Goal: Entertainment & Leisure: Browse casually

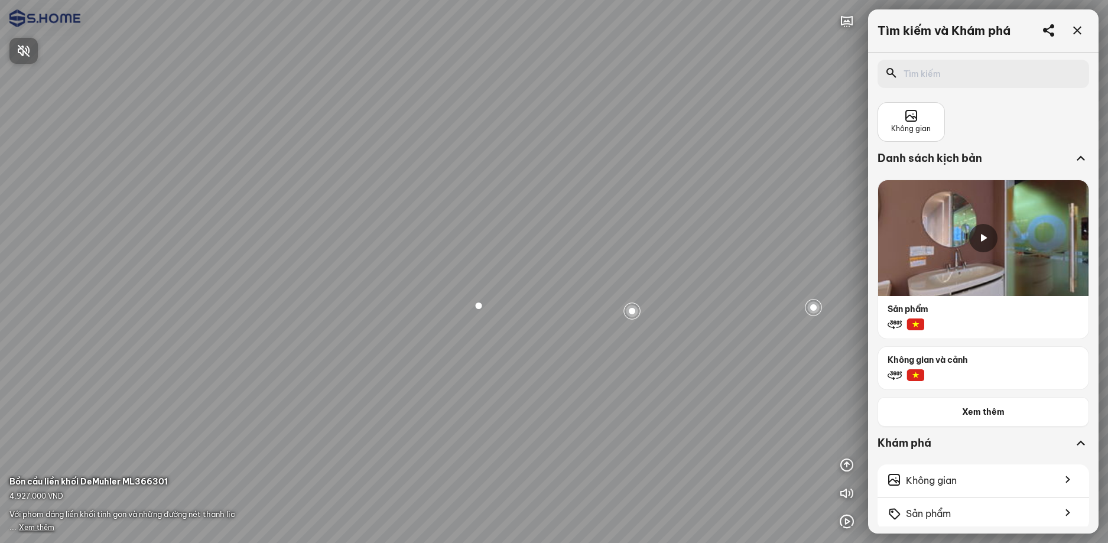
drag, startPoint x: 574, startPoint y: 266, endPoint x: 763, endPoint y: 255, distance: 189.3
click at [750, 256] on div at bounding box center [554, 271] width 1108 height 543
drag, startPoint x: 541, startPoint y: 276, endPoint x: 771, endPoint y: 234, distance: 233.6
click at [771, 234] on div at bounding box center [554, 271] width 1108 height 543
drag, startPoint x: 507, startPoint y: 247, endPoint x: 706, endPoint y: 234, distance: 198.9
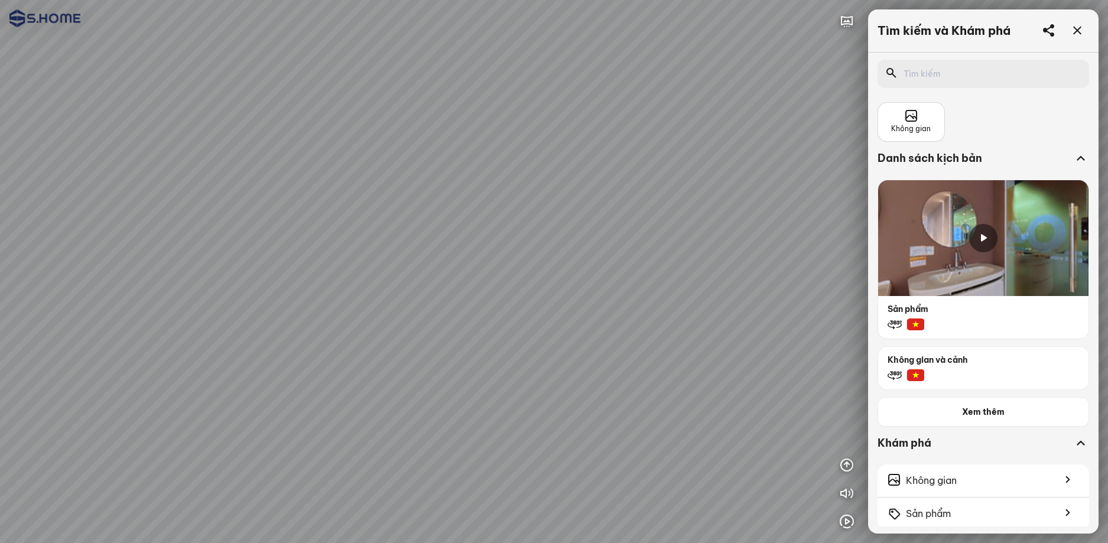
click at [701, 234] on div at bounding box center [554, 271] width 1108 height 543
drag, startPoint x: 663, startPoint y: 243, endPoint x: 816, endPoint y: 237, distance: 153.7
click at [812, 237] on div at bounding box center [554, 271] width 1108 height 543
drag, startPoint x: 654, startPoint y: 246, endPoint x: 743, endPoint y: 247, distance: 88.6
click at [743, 247] on div at bounding box center [554, 271] width 1108 height 543
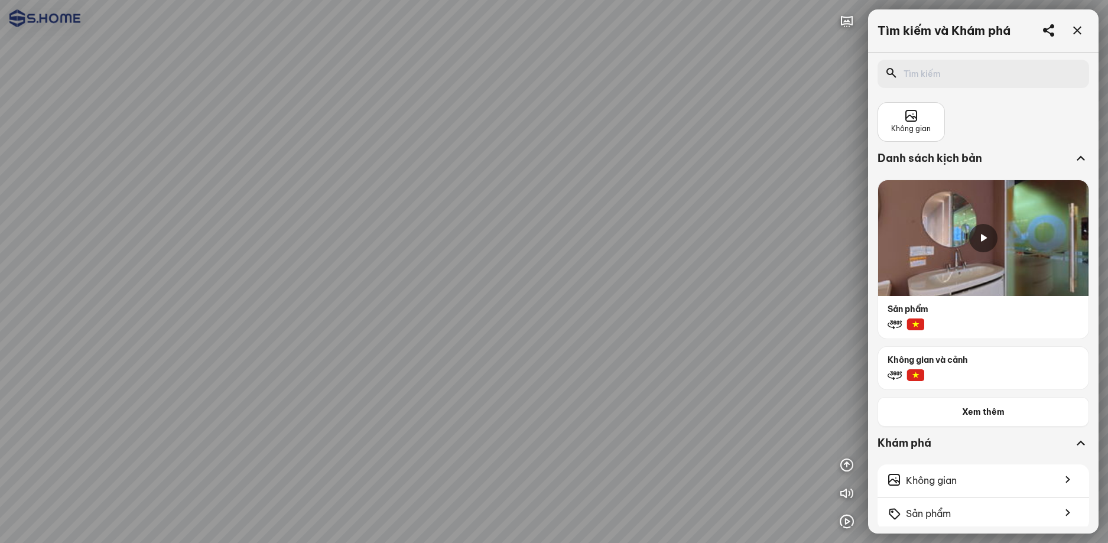
drag, startPoint x: 626, startPoint y: 245, endPoint x: 750, endPoint y: 232, distance: 124.7
click at [751, 230] on div at bounding box center [554, 271] width 1108 height 543
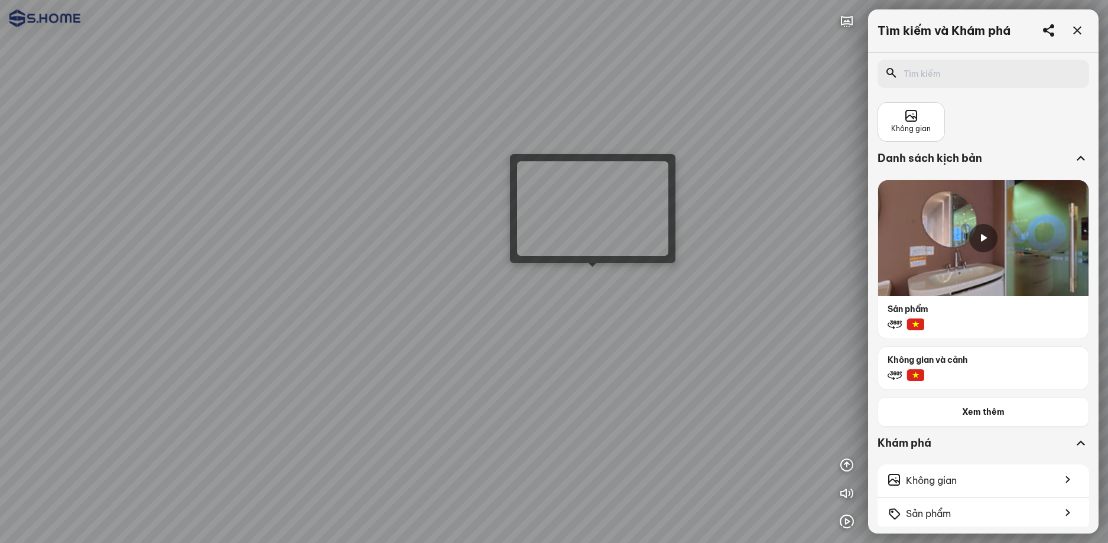
click at [597, 275] on div at bounding box center [554, 271] width 1108 height 543
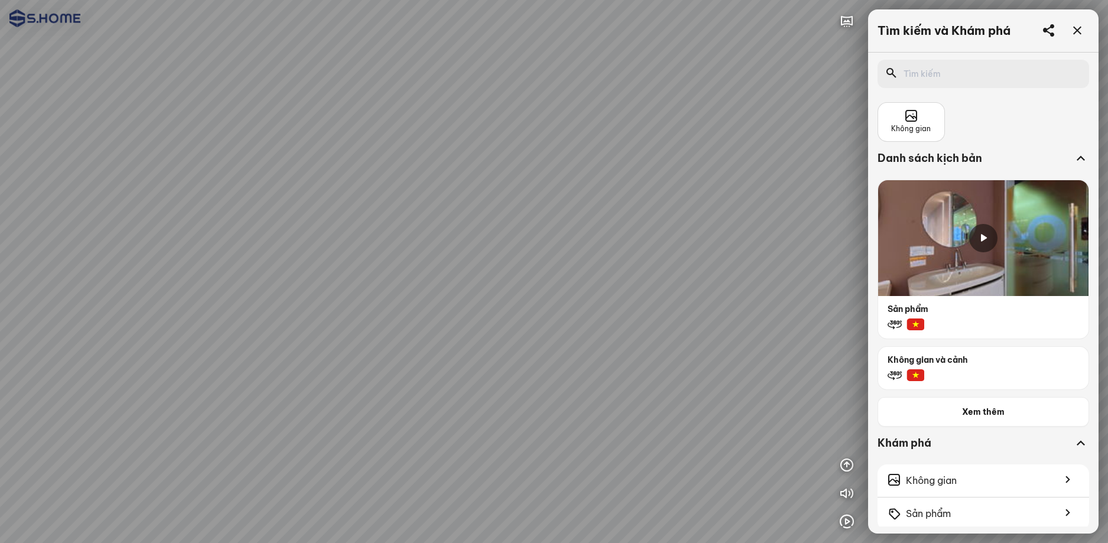
drag, startPoint x: 684, startPoint y: 263, endPoint x: 702, endPoint y: 333, distance: 72.1
click at [700, 334] on div at bounding box center [554, 271] width 1108 height 543
drag, startPoint x: 683, startPoint y: 287, endPoint x: 691, endPoint y: 324, distance: 37.6
click at [691, 334] on div at bounding box center [554, 271] width 1108 height 543
drag, startPoint x: 682, startPoint y: 318, endPoint x: 782, endPoint y: 246, distance: 123.6
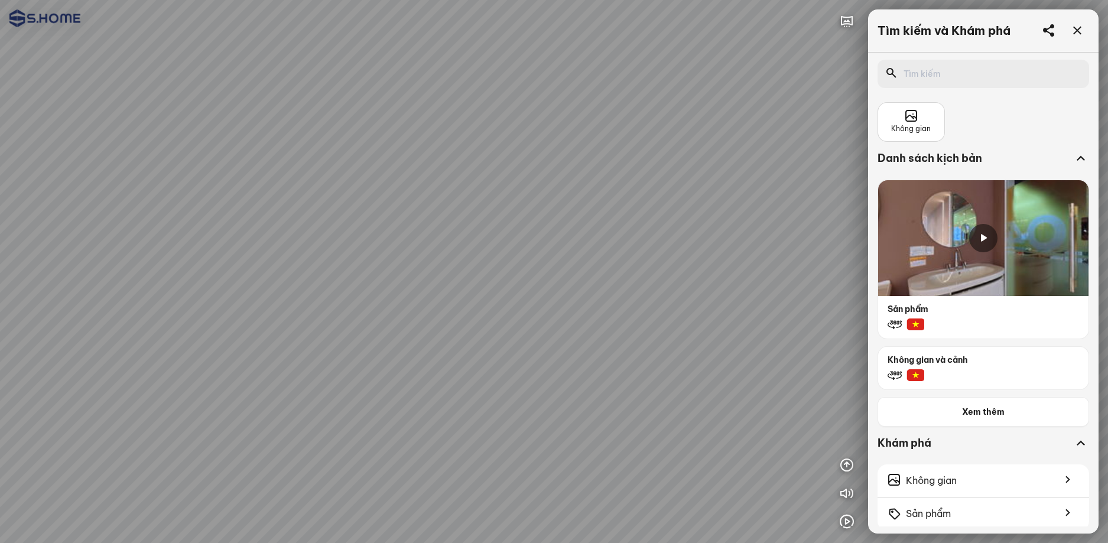
click at [768, 254] on div at bounding box center [554, 271] width 1108 height 543
drag, startPoint x: 654, startPoint y: 276, endPoint x: 541, endPoint y: 252, distance: 115.9
click at [566, 256] on div at bounding box center [554, 271] width 1108 height 543
drag, startPoint x: 601, startPoint y: 252, endPoint x: 559, endPoint y: 252, distance: 41.9
click at [567, 252] on div at bounding box center [554, 271] width 1108 height 543
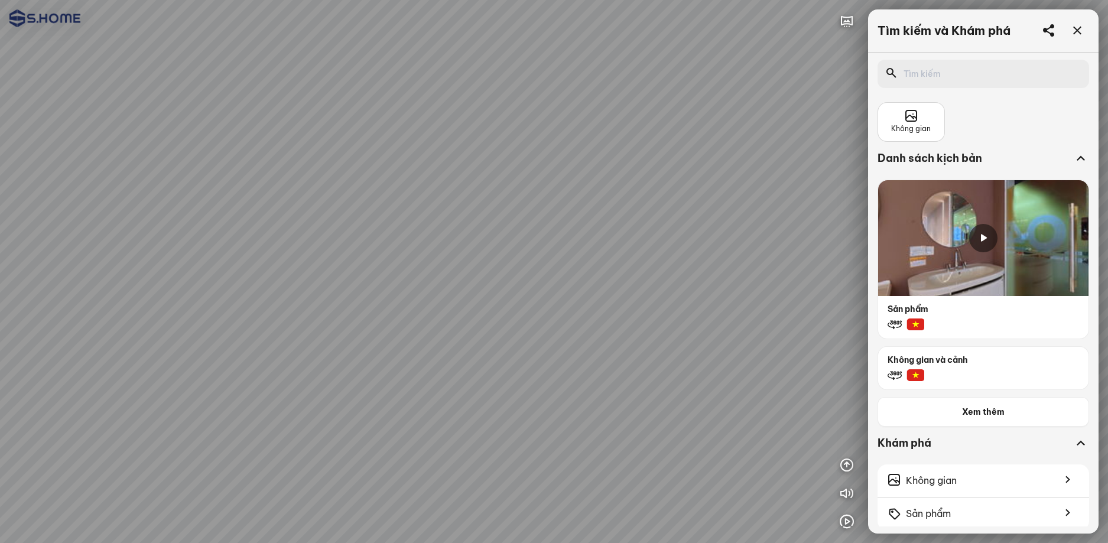
drag, startPoint x: 786, startPoint y: 321, endPoint x: 632, endPoint y: 305, distance: 155.6
click at [637, 305] on div at bounding box center [554, 271] width 1108 height 543
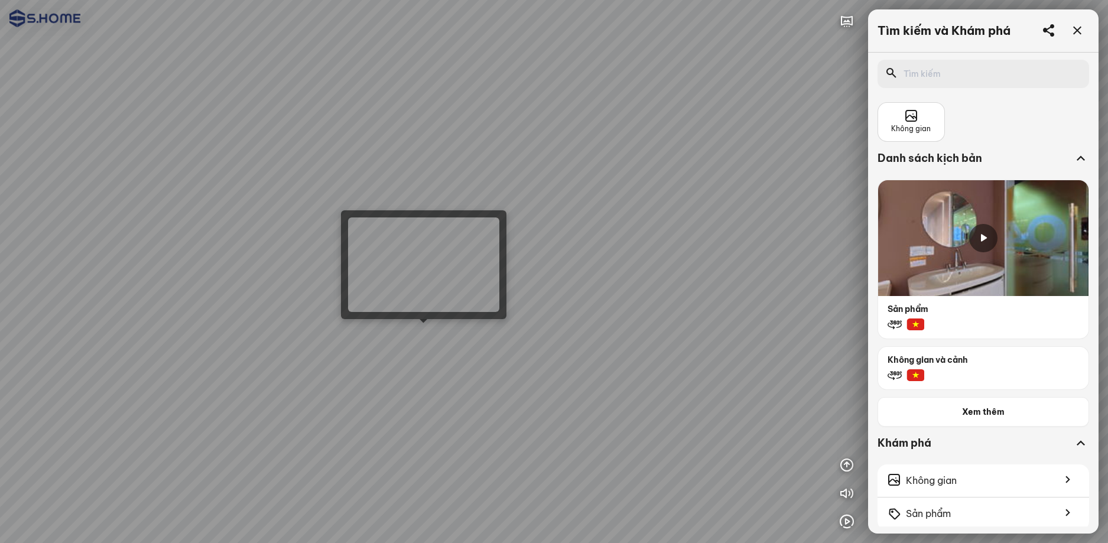
click at [429, 333] on div at bounding box center [554, 271] width 1108 height 543
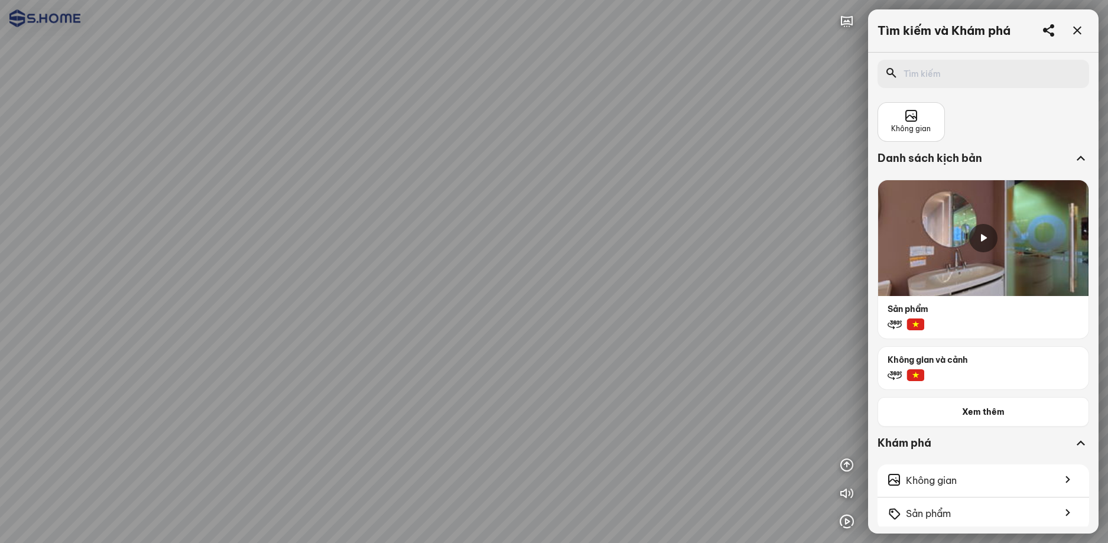
drag, startPoint x: 451, startPoint y: 181, endPoint x: 596, endPoint y: 346, distance: 219.4
click at [596, 346] on div at bounding box center [554, 271] width 1108 height 543
drag, startPoint x: 401, startPoint y: 388, endPoint x: 607, endPoint y: 378, distance: 206.4
click at [588, 378] on div at bounding box center [554, 271] width 1108 height 543
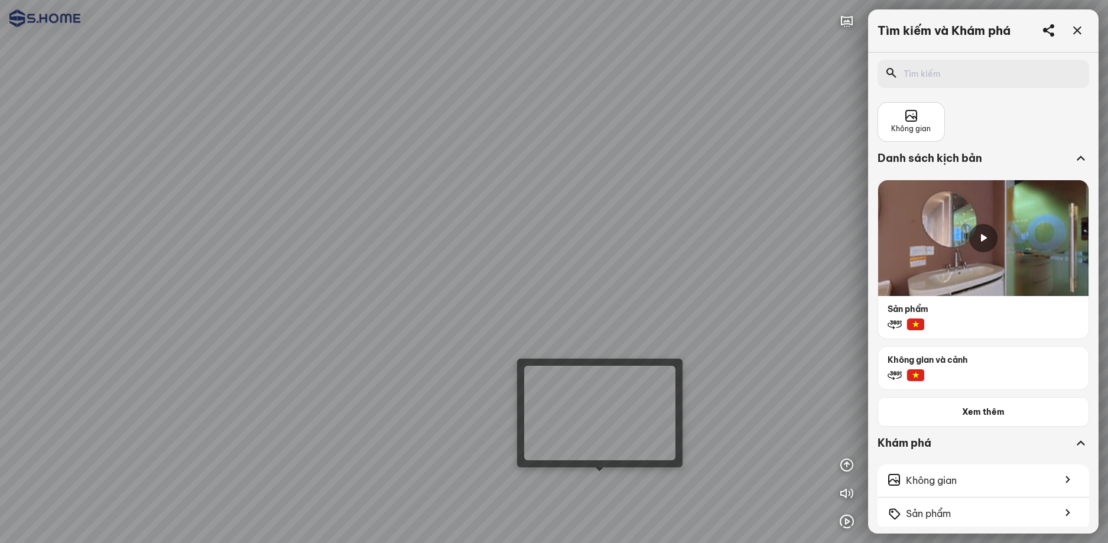
click at [601, 476] on div at bounding box center [554, 271] width 1108 height 543
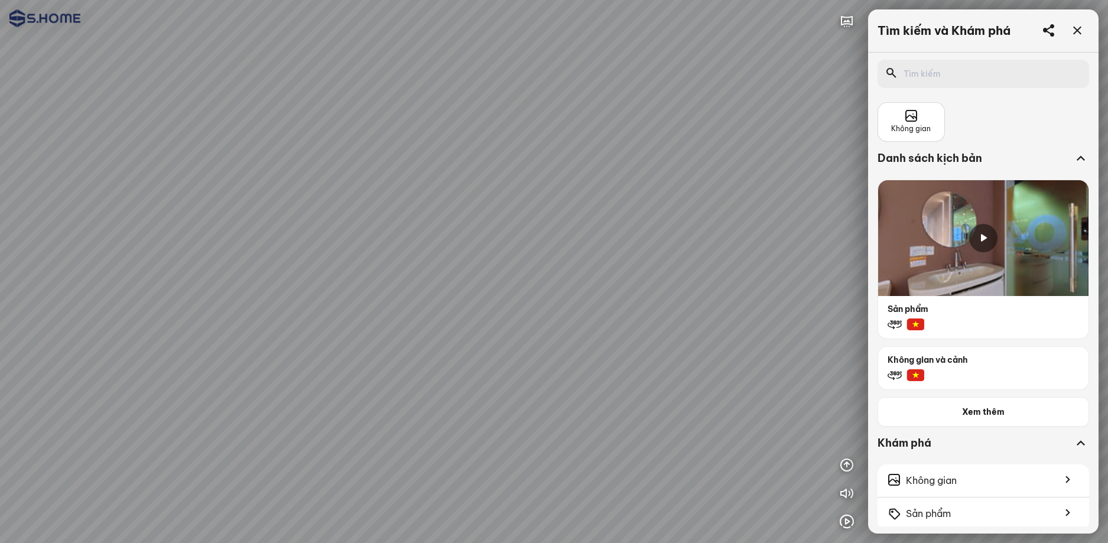
drag, startPoint x: 428, startPoint y: 310, endPoint x: 484, endPoint y: 313, distance: 56.8
click at [483, 313] on div at bounding box center [554, 271] width 1108 height 543
drag, startPoint x: 464, startPoint y: 318, endPoint x: 750, endPoint y: 292, distance: 286.5
click at [733, 292] on div at bounding box center [554, 271] width 1108 height 543
drag, startPoint x: 574, startPoint y: 321, endPoint x: 656, endPoint y: 252, distance: 107.7
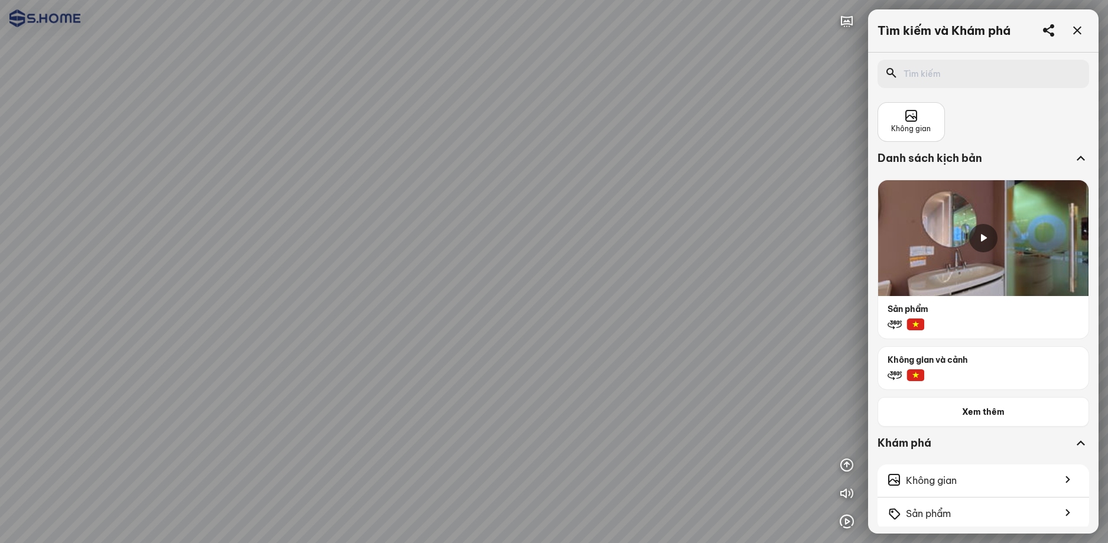
click at [638, 266] on div at bounding box center [554, 271] width 1108 height 543
drag, startPoint x: 523, startPoint y: 321, endPoint x: 699, endPoint y: 278, distance: 181.4
click at [682, 281] on div at bounding box center [554, 271] width 1108 height 543
drag, startPoint x: 542, startPoint y: 313, endPoint x: 789, endPoint y: 291, distance: 247.3
click at [799, 289] on div at bounding box center [554, 271] width 1108 height 543
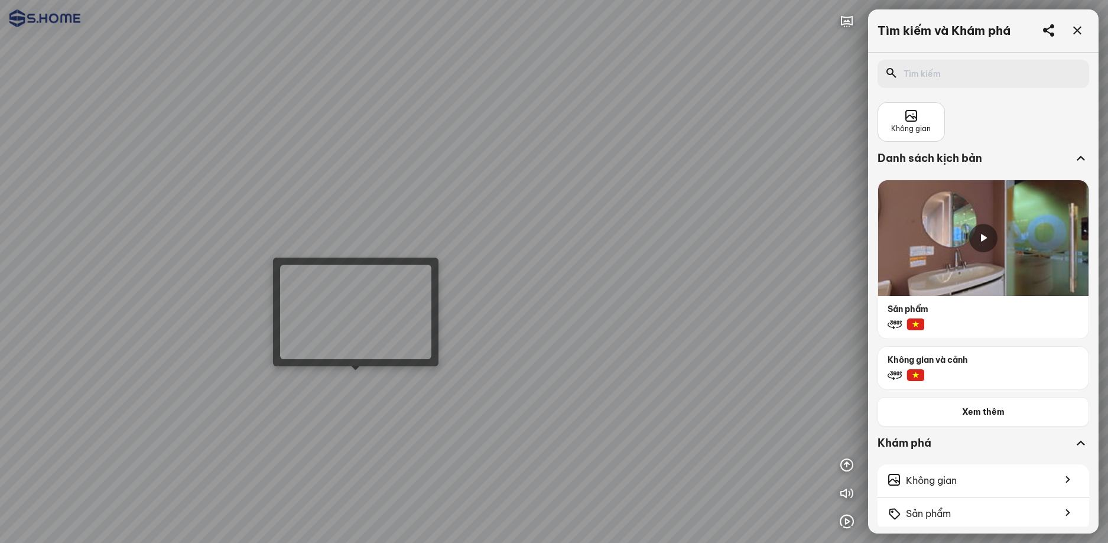
click at [365, 374] on div at bounding box center [554, 271] width 1108 height 543
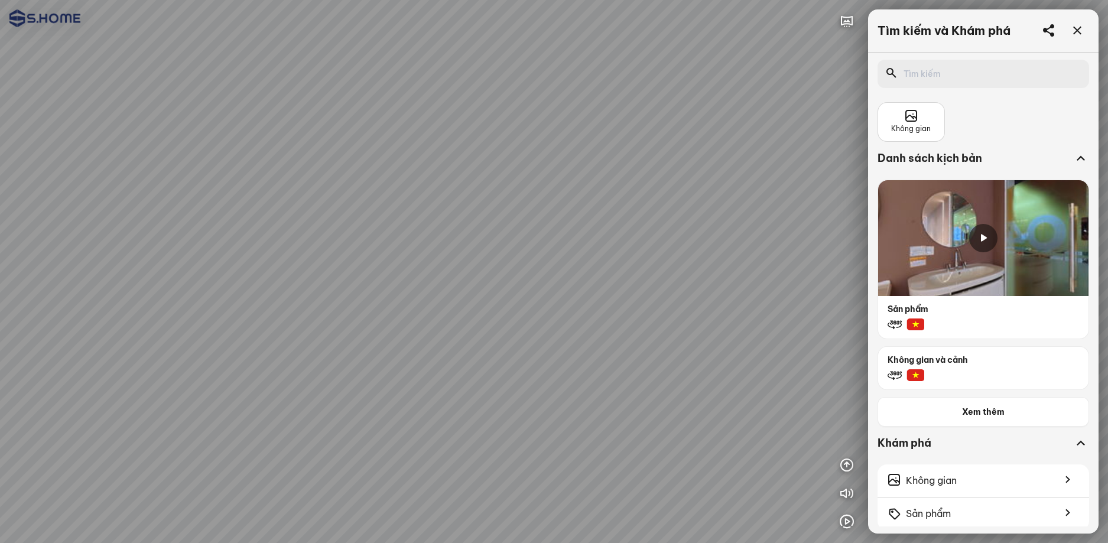
drag, startPoint x: 542, startPoint y: 216, endPoint x: 611, endPoint y: 340, distance: 141.7
click at [618, 344] on div at bounding box center [554, 271] width 1108 height 543
drag, startPoint x: 593, startPoint y: 314, endPoint x: 609, endPoint y: 365, distance: 53.8
click at [609, 363] on div at bounding box center [554, 271] width 1108 height 543
drag, startPoint x: 609, startPoint y: 366, endPoint x: 611, endPoint y: 324, distance: 42.0
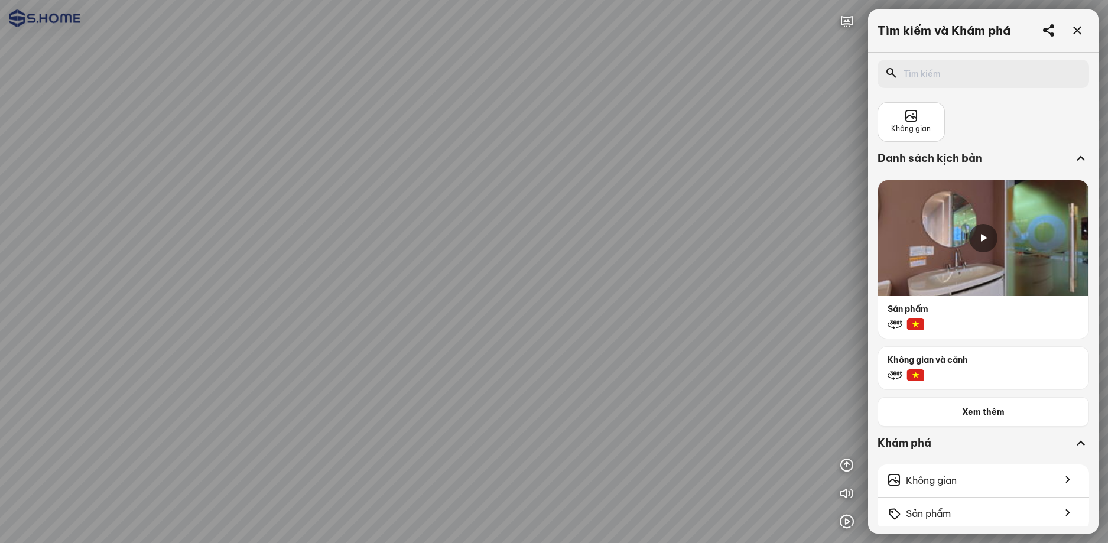
click at [611, 324] on div at bounding box center [554, 271] width 1108 height 543
drag, startPoint x: 561, startPoint y: 295, endPoint x: 453, endPoint y: 251, distance: 116.3
click at [533, 282] on div at bounding box center [554, 271] width 1108 height 543
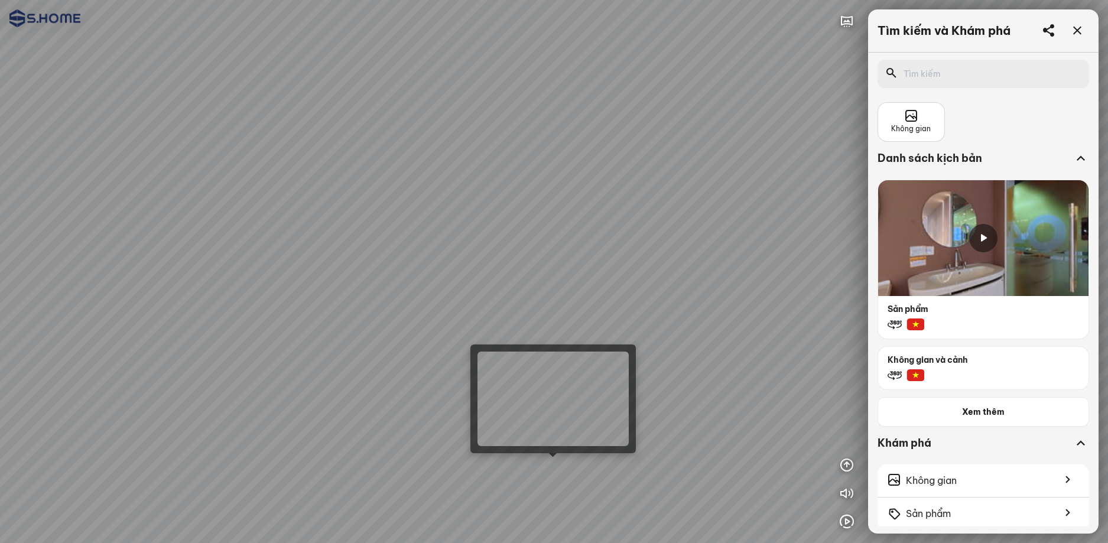
click at [562, 460] on div at bounding box center [554, 271] width 1108 height 543
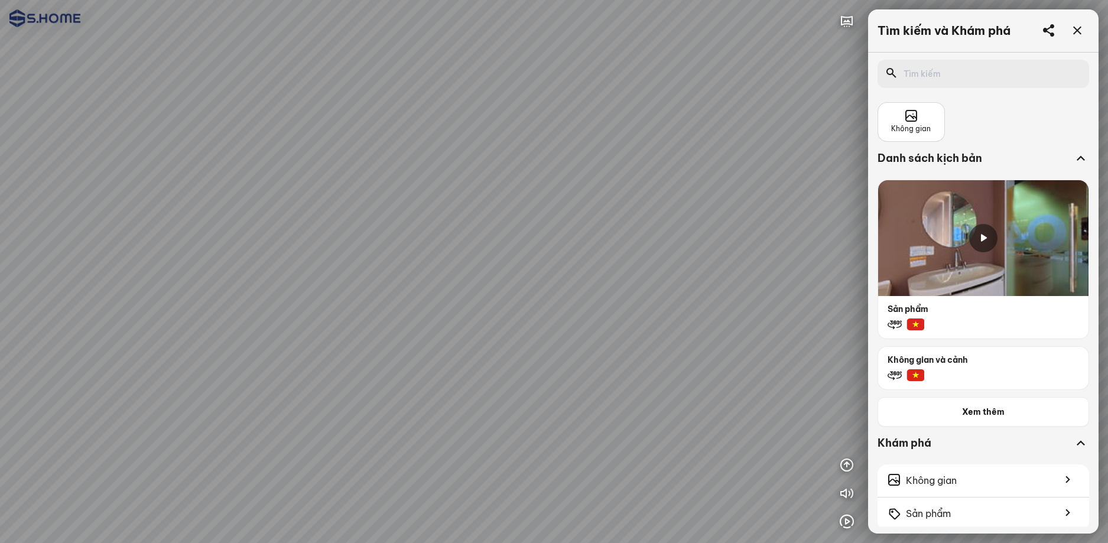
drag, startPoint x: 684, startPoint y: 240, endPoint x: 714, endPoint y: 334, distance: 98.6
click at [714, 334] on div at bounding box center [554, 271] width 1108 height 543
drag, startPoint x: 468, startPoint y: 375, endPoint x: 568, endPoint y: 237, distance: 170.5
click at [550, 262] on div at bounding box center [554, 271] width 1108 height 543
drag, startPoint x: 624, startPoint y: 313, endPoint x: 409, endPoint y: 275, distance: 218.2
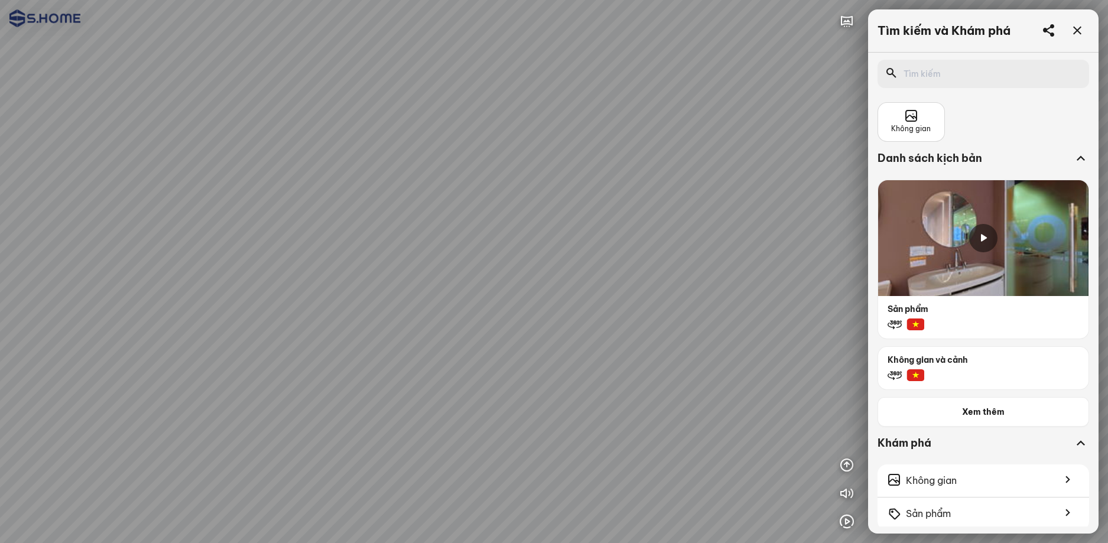
click at [438, 277] on div at bounding box center [554, 271] width 1108 height 543
drag, startPoint x: 580, startPoint y: 274, endPoint x: 508, endPoint y: 276, distance: 71.5
click at [397, 307] on div at bounding box center [554, 271] width 1108 height 543
drag, startPoint x: 303, startPoint y: 319, endPoint x: 713, endPoint y: 260, distance: 414.2
click at [621, 258] on div at bounding box center [554, 271] width 1108 height 543
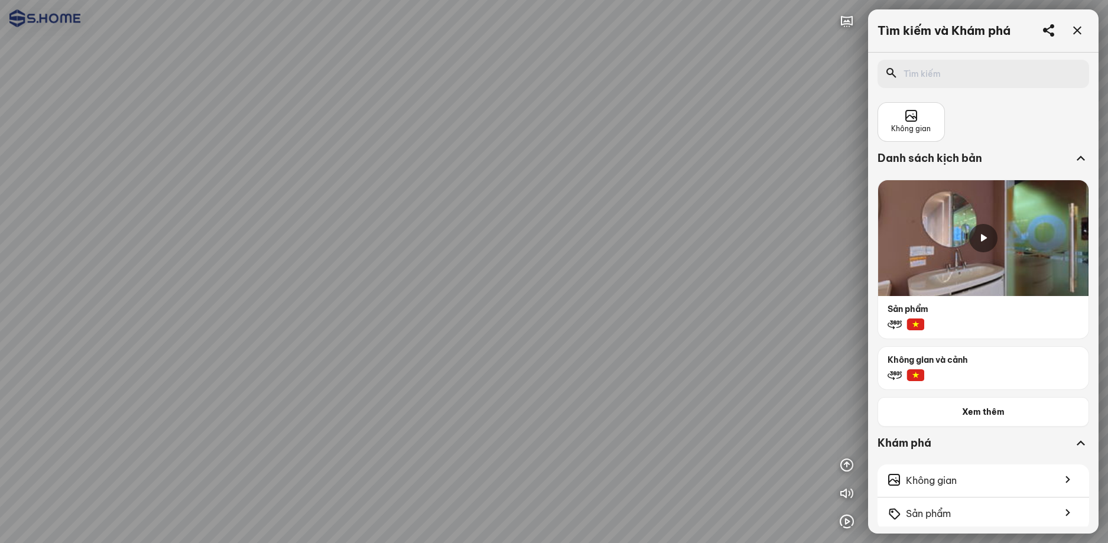
drag, startPoint x: 503, startPoint y: 284, endPoint x: 586, endPoint y: 276, distance: 83.1
click at [706, 289] on div at bounding box center [554, 271] width 1108 height 543
drag, startPoint x: 672, startPoint y: 265, endPoint x: 749, endPoint y: 278, distance: 77.2
click at [756, 276] on div at bounding box center [554, 271] width 1108 height 543
drag
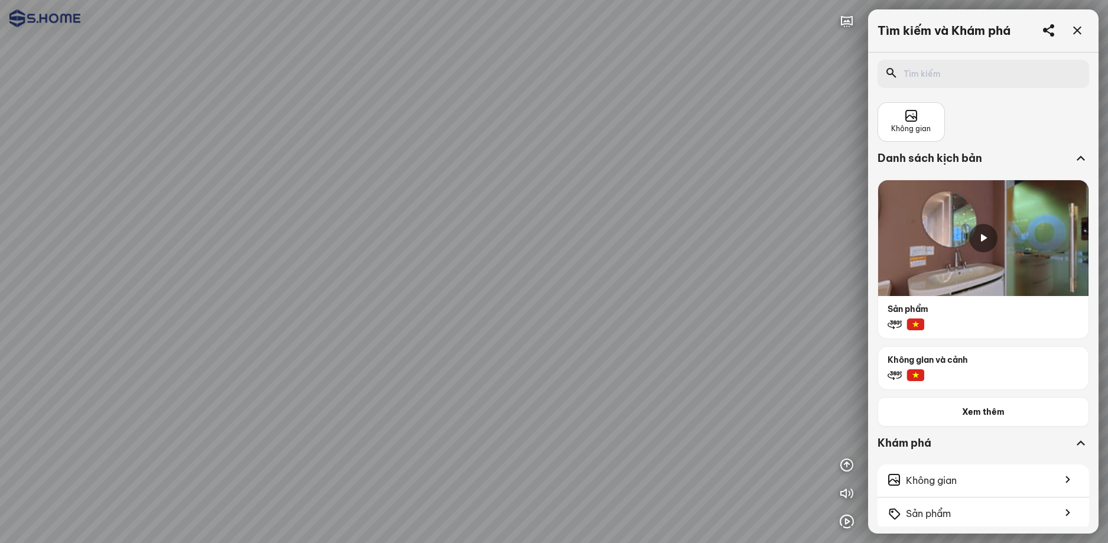
click at [532, 322] on div at bounding box center [554, 271] width 1108 height 543
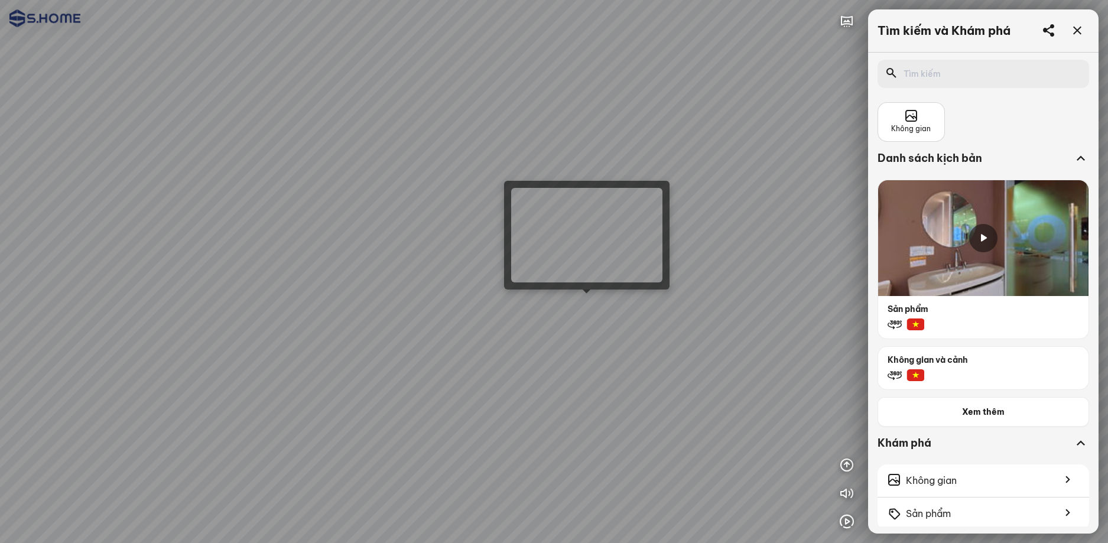
click at [591, 304] on div at bounding box center [554, 271] width 1108 height 543
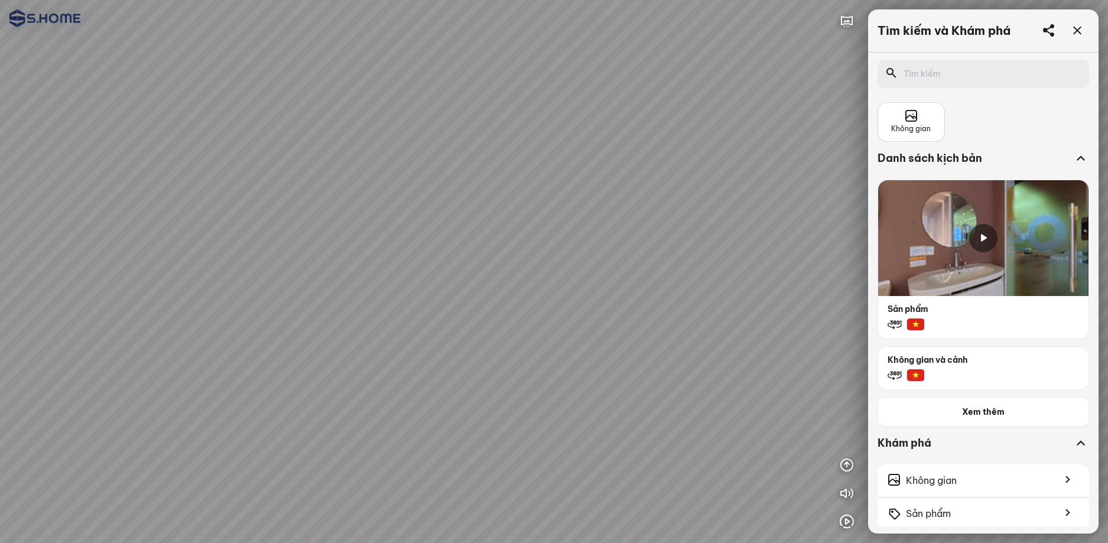
click at [679, 330] on div at bounding box center [554, 271] width 1108 height 543
click at [657, 311] on div at bounding box center [554, 271] width 1108 height 543
click at [864, 311] on div at bounding box center [554, 271] width 1108 height 543
drag, startPoint x: 705, startPoint y: 311, endPoint x: 705, endPoint y: 340, distance: 28.4
click at [705, 340] on div at bounding box center [554, 271] width 1108 height 543
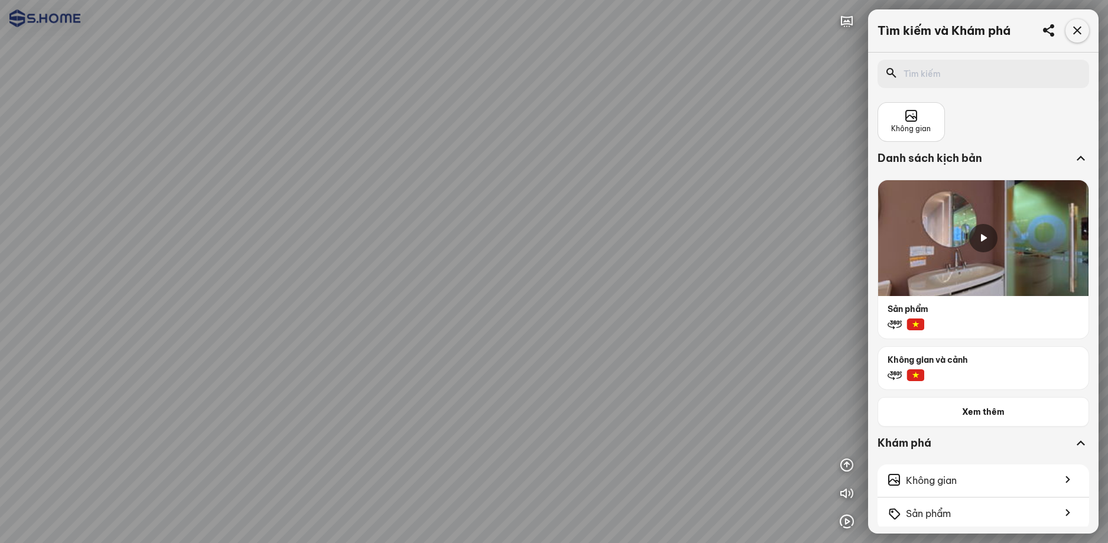
click at [1075, 38] on div at bounding box center [1077, 31] width 24 height 24
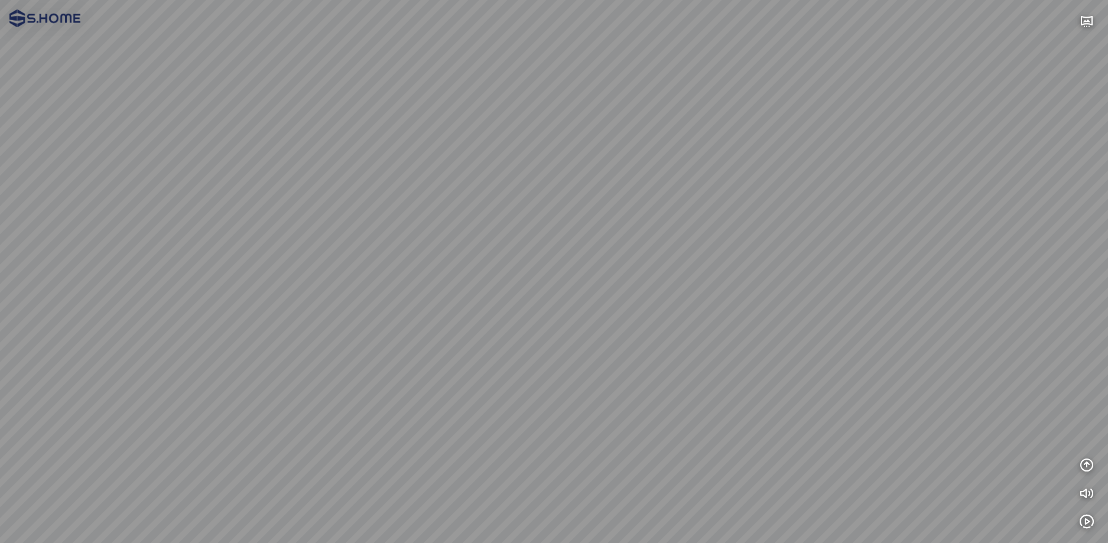
drag, startPoint x: 747, startPoint y: 233, endPoint x: 438, endPoint y: 162, distance: 317.0
click at [614, 188] on div at bounding box center [554, 271] width 1108 height 543
drag, startPoint x: 663, startPoint y: 194, endPoint x: 451, endPoint y: 174, distance: 213.0
click at [472, 171] on div at bounding box center [554, 271] width 1108 height 543
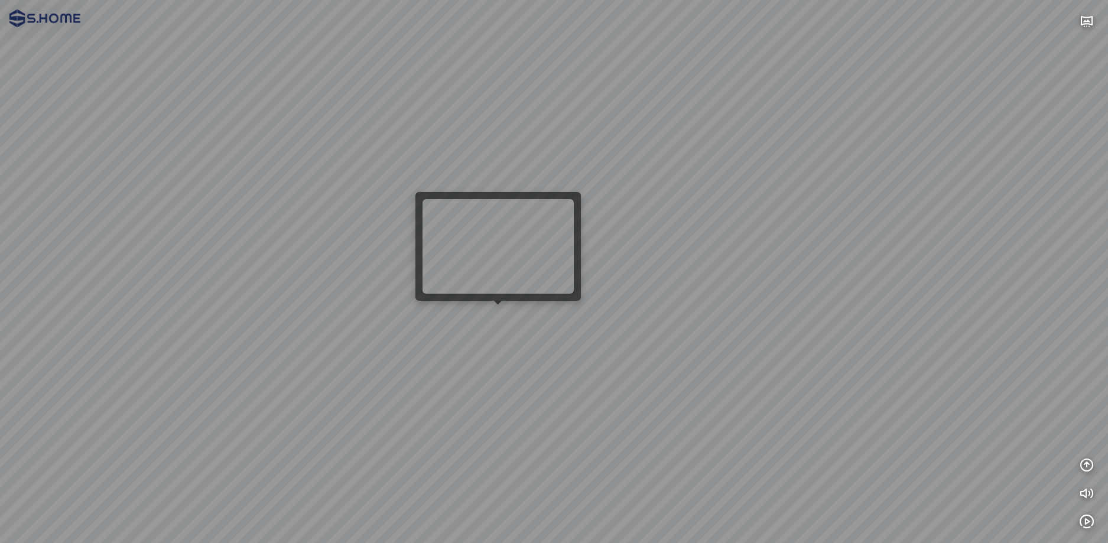
click at [499, 312] on div at bounding box center [554, 271] width 1108 height 543
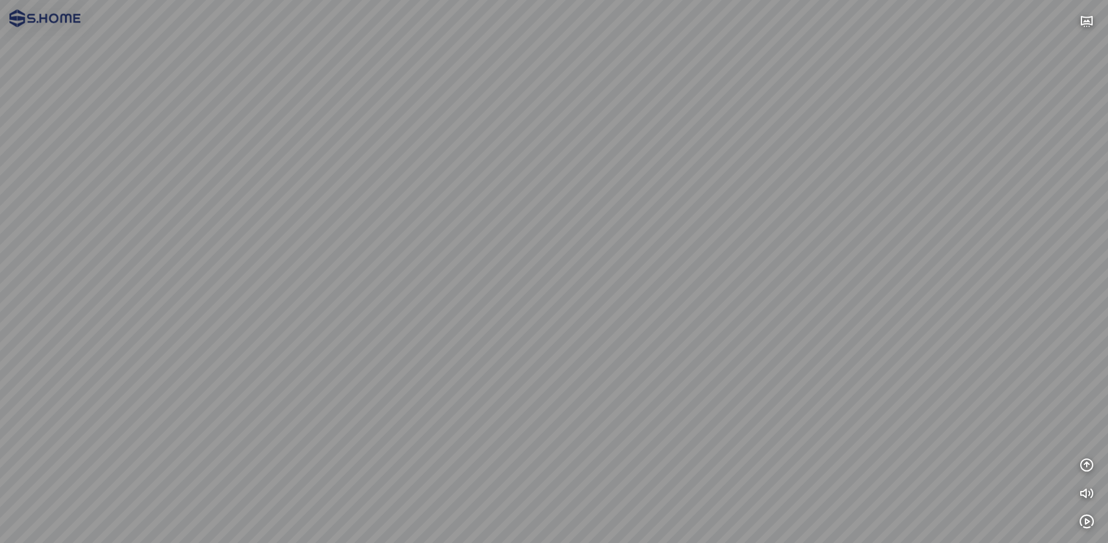
drag, startPoint x: 509, startPoint y: 366, endPoint x: 829, endPoint y: 358, distance: 320.3
click at [786, 359] on div at bounding box center [554, 271] width 1108 height 543
drag, startPoint x: 580, startPoint y: 315, endPoint x: 707, endPoint y: 292, distance: 129.2
click at [704, 292] on div at bounding box center [554, 271] width 1108 height 543
drag, startPoint x: 619, startPoint y: 275, endPoint x: 724, endPoint y: 286, distance: 106.3
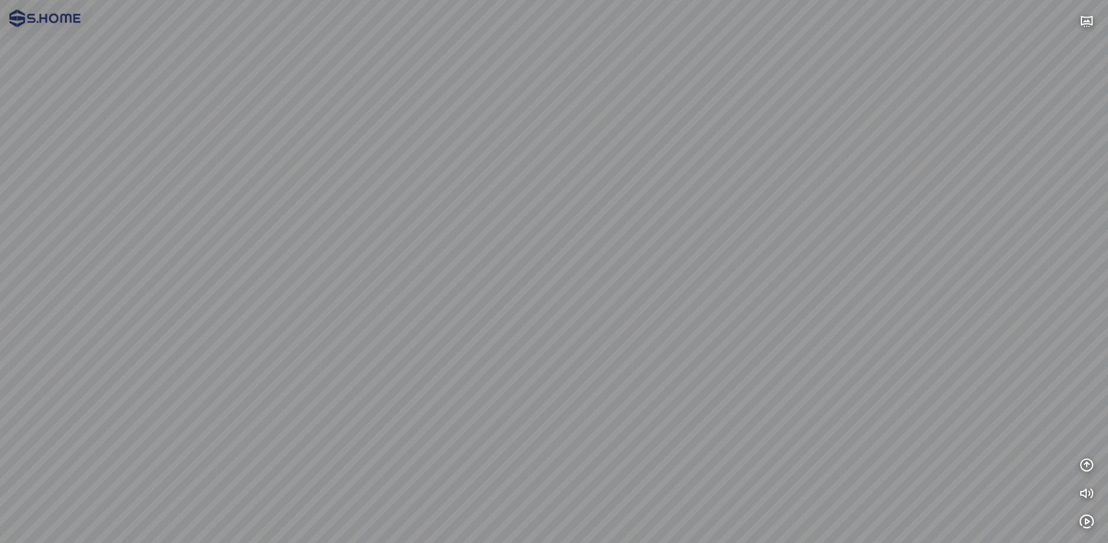
click at [724, 286] on div at bounding box center [554, 271] width 1108 height 543
click at [501, 250] on div at bounding box center [554, 271] width 1108 height 543
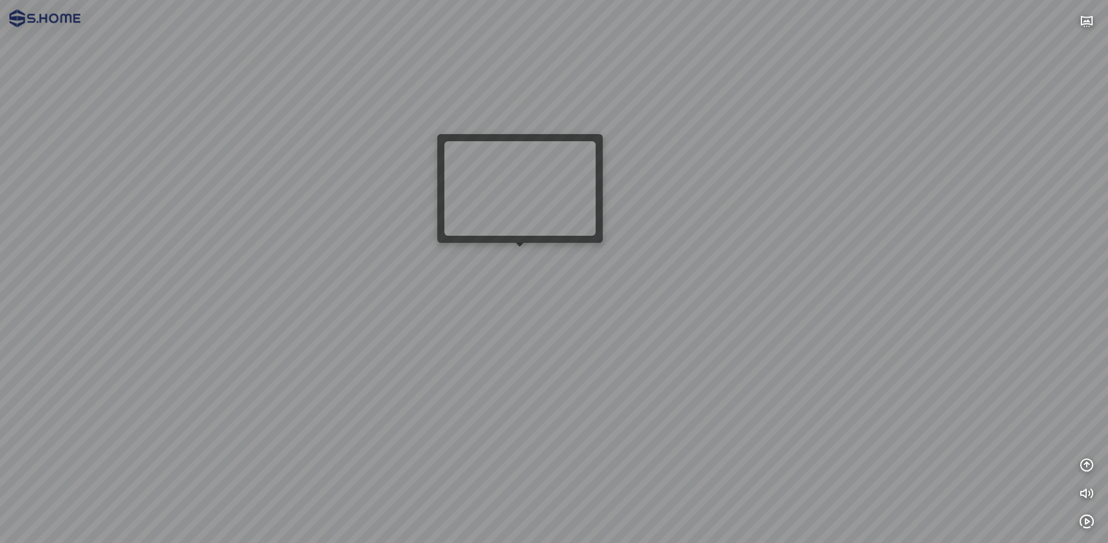
click at [516, 258] on div at bounding box center [554, 271] width 1108 height 543
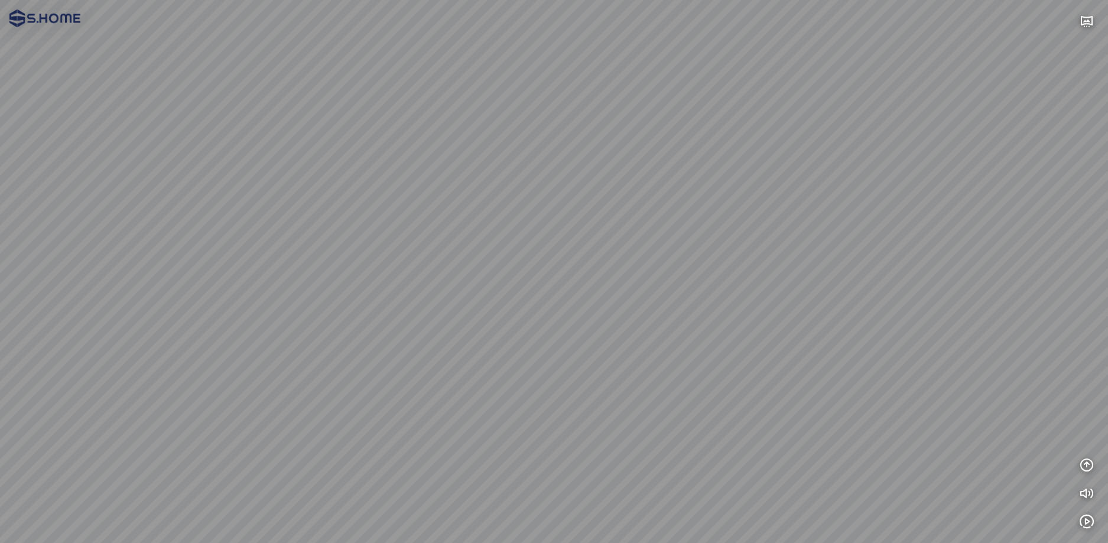
drag, startPoint x: 355, startPoint y: 235, endPoint x: 426, endPoint y: 248, distance: 72.1
click at [418, 247] on div at bounding box center [554, 271] width 1108 height 543
drag, startPoint x: 453, startPoint y: 235, endPoint x: 523, endPoint y: 213, distance: 73.4
click at [510, 216] on div at bounding box center [554, 271] width 1108 height 543
drag, startPoint x: 551, startPoint y: 214, endPoint x: 684, endPoint y: 214, distance: 133.5
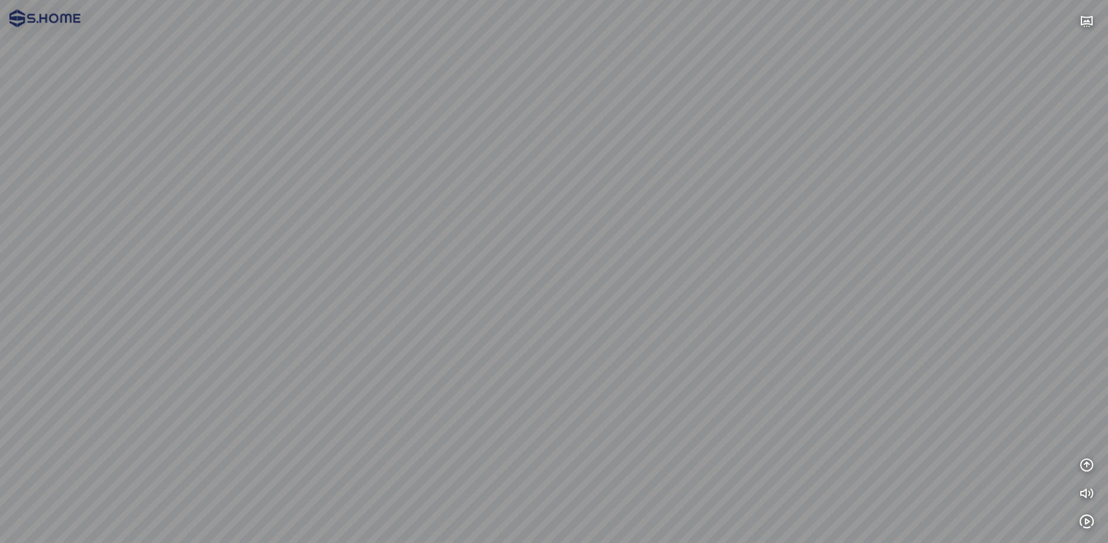
click at [674, 214] on div at bounding box center [554, 271] width 1108 height 543
drag, startPoint x: 587, startPoint y: 217, endPoint x: 819, endPoint y: 222, distance: 232.2
click at [814, 222] on div at bounding box center [554, 271] width 1108 height 543
drag, startPoint x: 700, startPoint y: 222, endPoint x: 626, endPoint y: 213, distance: 74.4
click at [655, 217] on div at bounding box center [554, 271] width 1108 height 543
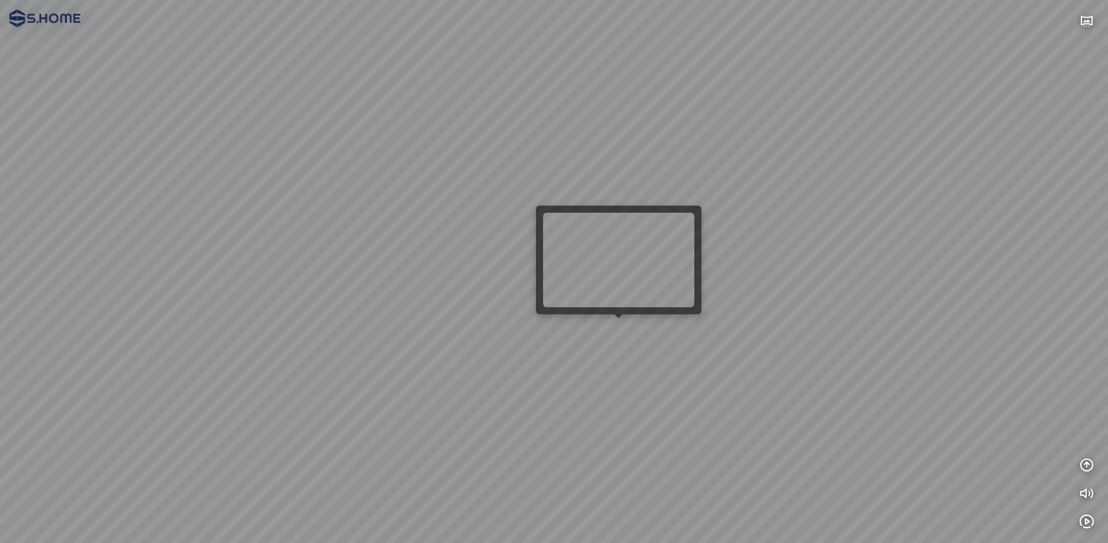
click at [607, 330] on div at bounding box center [554, 271] width 1108 height 543
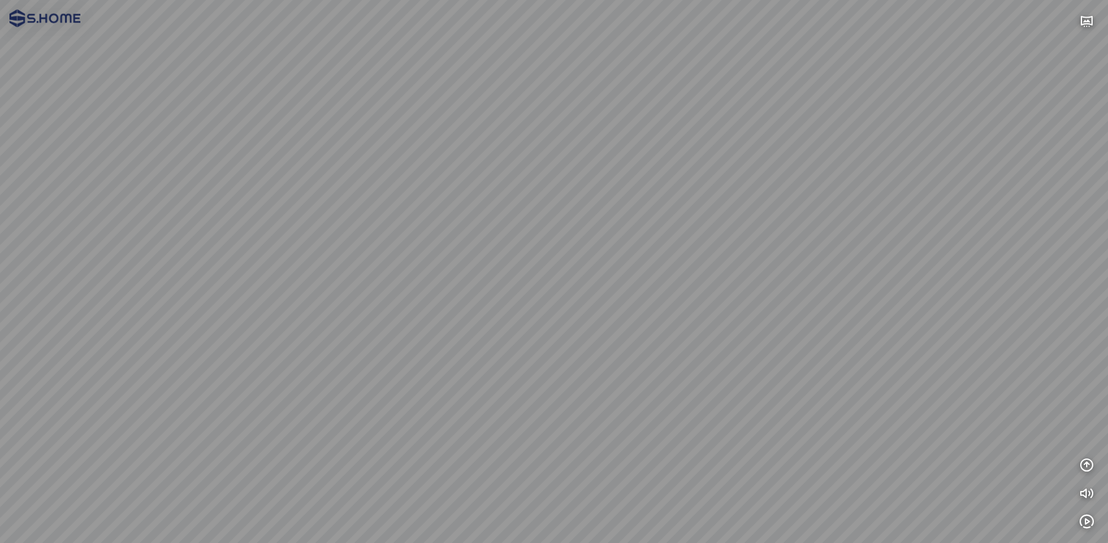
drag, startPoint x: 619, startPoint y: 308, endPoint x: 591, endPoint y: 410, distance: 105.5
click at [590, 421] on div at bounding box center [554, 271] width 1108 height 543
drag, startPoint x: 612, startPoint y: 357, endPoint x: 477, endPoint y: 357, distance: 135.3
click at [479, 357] on div at bounding box center [554, 271] width 1108 height 543
drag, startPoint x: 520, startPoint y: 359, endPoint x: 602, endPoint y: 323, distance: 89.4
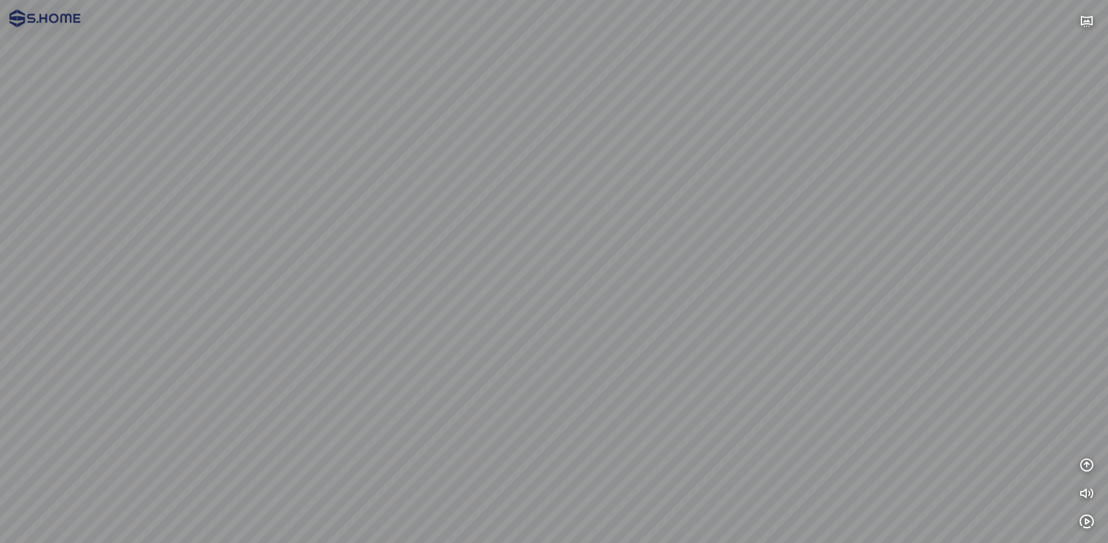
click at [578, 326] on div at bounding box center [554, 271] width 1108 height 543
drag, startPoint x: 602, startPoint y: 340, endPoint x: 864, endPoint y: 347, distance: 261.8
click at [825, 351] on div at bounding box center [554, 271] width 1108 height 543
drag, startPoint x: 788, startPoint y: 356, endPoint x: 788, endPoint y: 382, distance: 25.4
click at [788, 382] on div at bounding box center [554, 271] width 1108 height 543
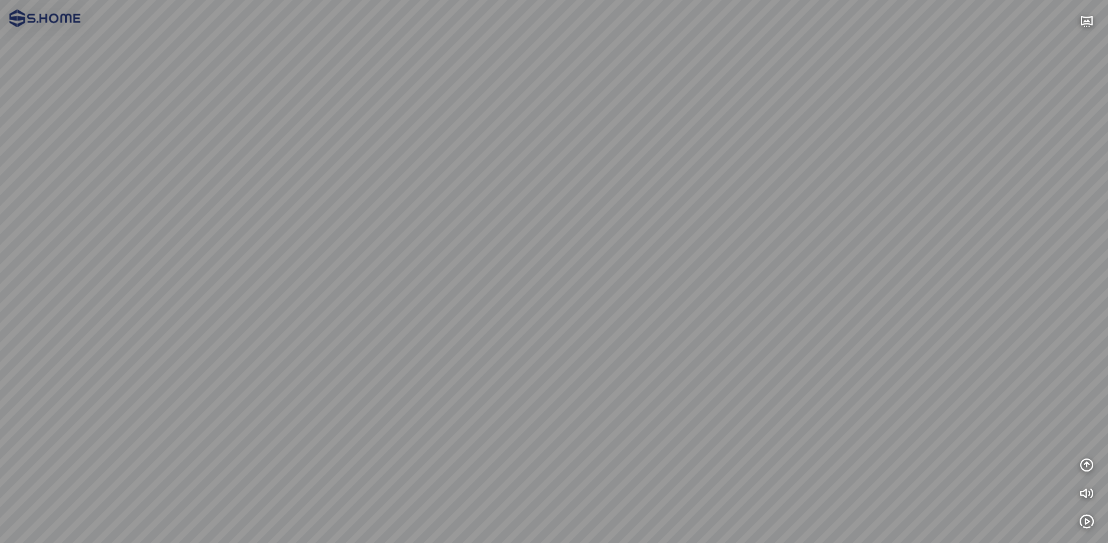
drag, startPoint x: 790, startPoint y: 380, endPoint x: 614, endPoint y: 365, distance: 176.1
click at [617, 365] on div at bounding box center [554, 271] width 1108 height 543
click at [566, 362] on div at bounding box center [554, 271] width 1108 height 543
drag, startPoint x: 663, startPoint y: 358, endPoint x: 625, endPoint y: 357, distance: 37.8
click at [604, 358] on div at bounding box center [554, 271] width 1108 height 543
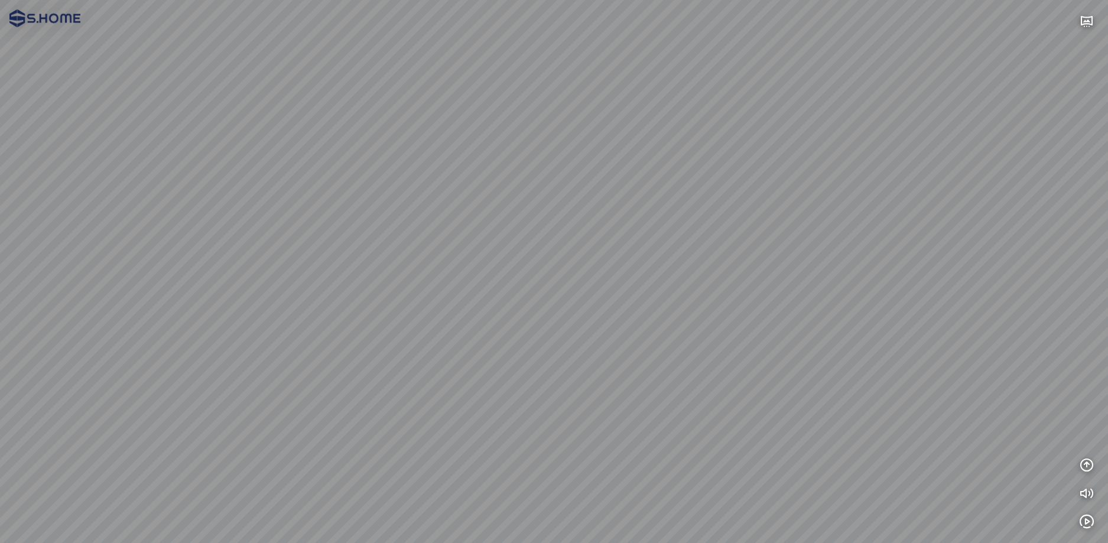
drag, startPoint x: 643, startPoint y: 357, endPoint x: 645, endPoint y: 388, distance: 30.2
click at [645, 388] on div at bounding box center [554, 271] width 1108 height 543
